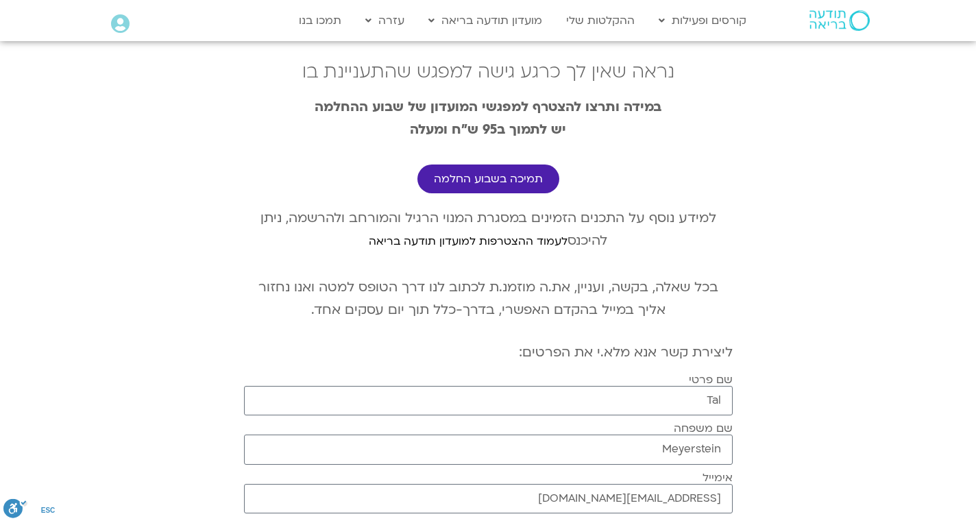
click at [826, 15] on img at bounding box center [839, 20] width 60 height 21
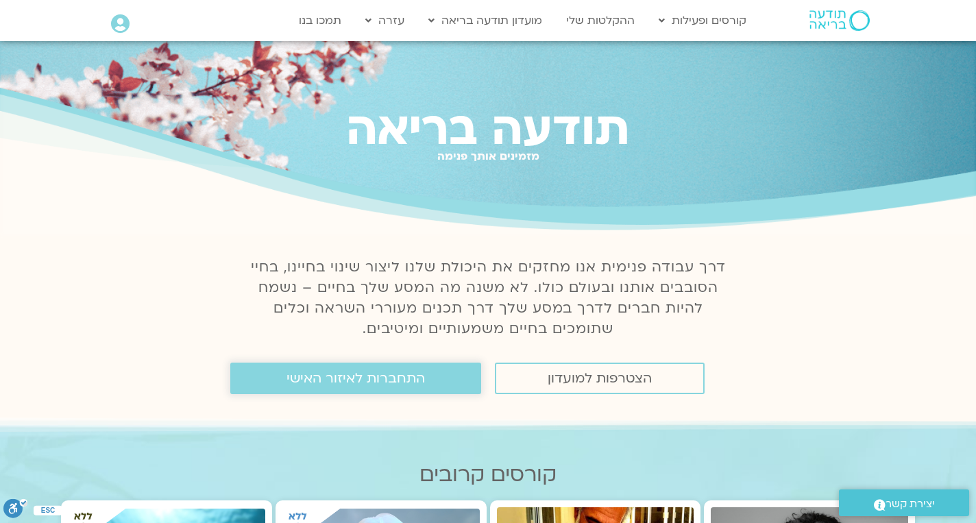
click at [431, 381] on link "התחברות לאיזור האישי" at bounding box center [355, 378] width 251 height 32
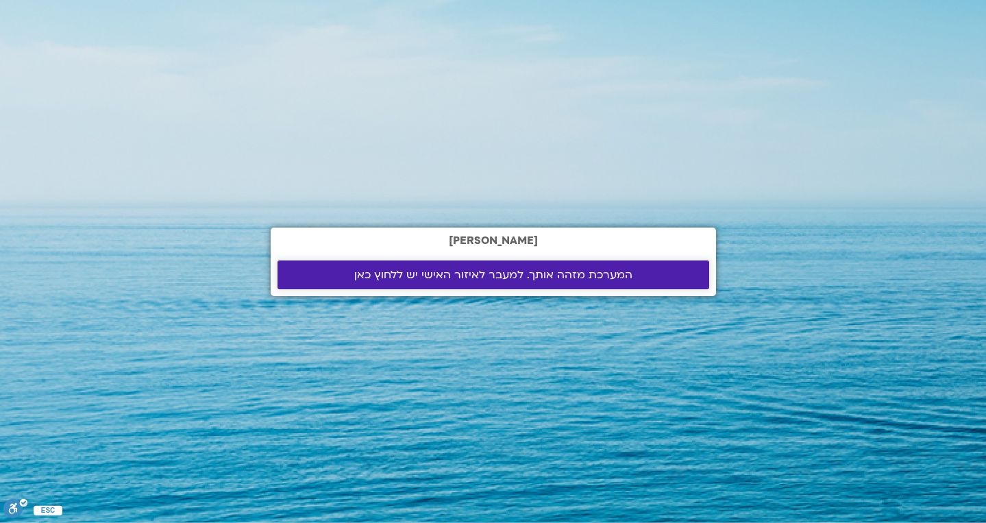
click at [458, 274] on span "המערכת מזהה אותך. למעבר לאיזור האישי יש ללחוץ כאן" at bounding box center [493, 275] width 278 height 12
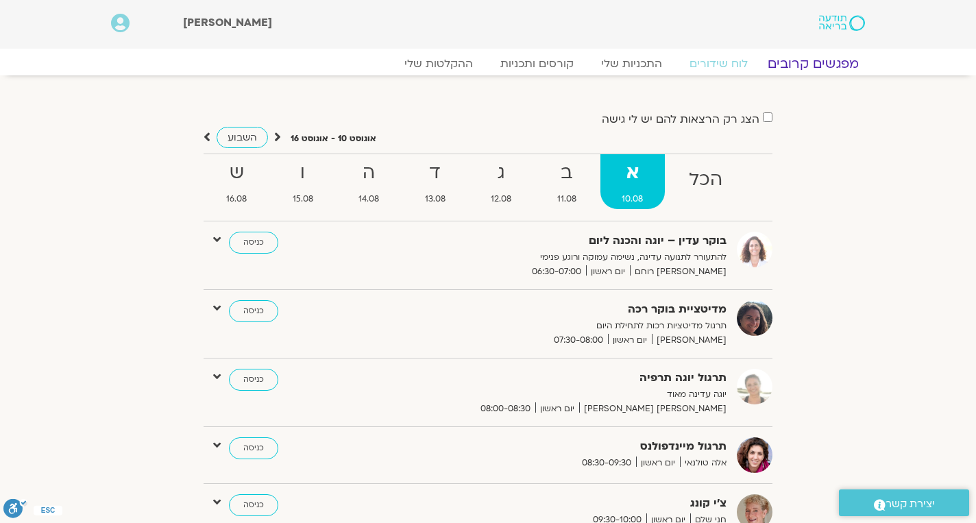
click at [831, 66] on link "מפגשים קרובים" at bounding box center [813, 64] width 124 height 16
